Goal: Information Seeking & Learning: Find contact information

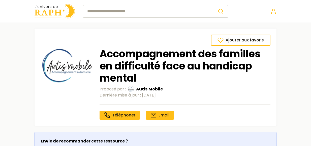
click at [99, 9] on input "search" at bounding box center [148, 11] width 131 height 13
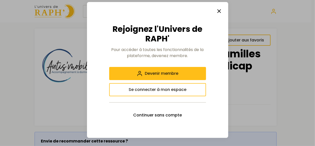
click at [218, 12] on icon "button" at bounding box center [219, 11] width 6 height 6
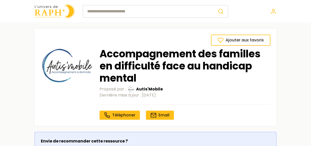
click at [48, 8] on img at bounding box center [55, 11] width 40 height 14
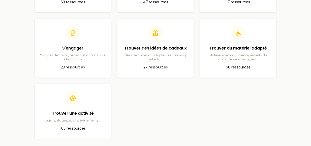
scroll to position [275, 0]
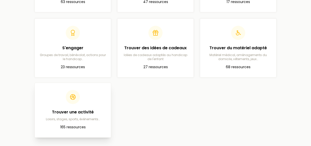
click at [61, 103] on div "Trouver une activité Loisirs, stages, sports, événements…" at bounding box center [73, 105] width 68 height 31
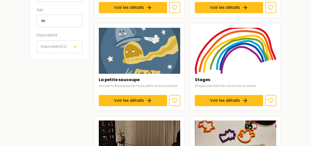
scroll to position [185, 0]
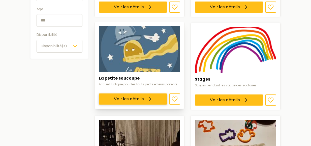
click at [124, 99] on link "Voir les détails" at bounding box center [133, 98] width 68 height 11
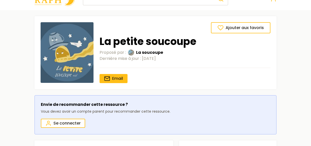
scroll to position [13, 0]
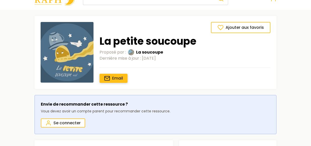
click at [113, 77] on span "Email" at bounding box center [117, 78] width 11 height 6
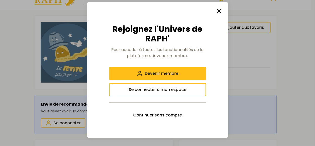
click at [217, 11] on icon "button" at bounding box center [219, 11] width 6 height 6
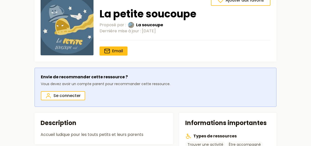
scroll to position [40, 0]
